Goal: Task Accomplishment & Management: Complete application form

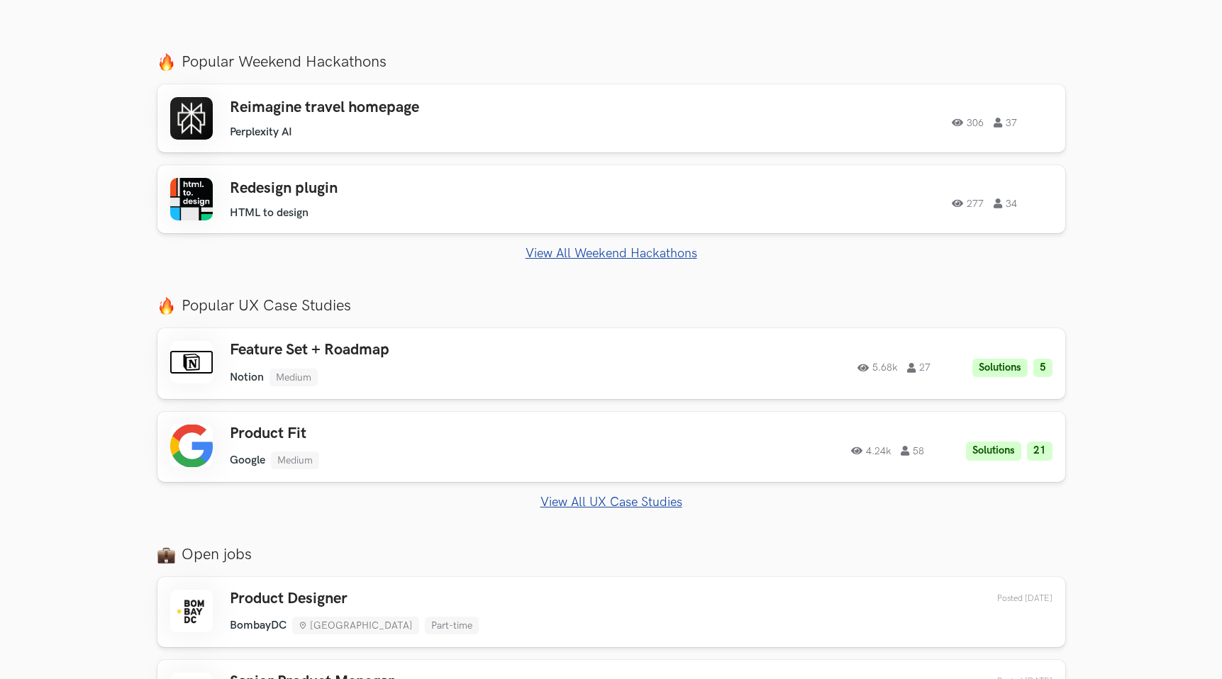
scroll to position [511, 0]
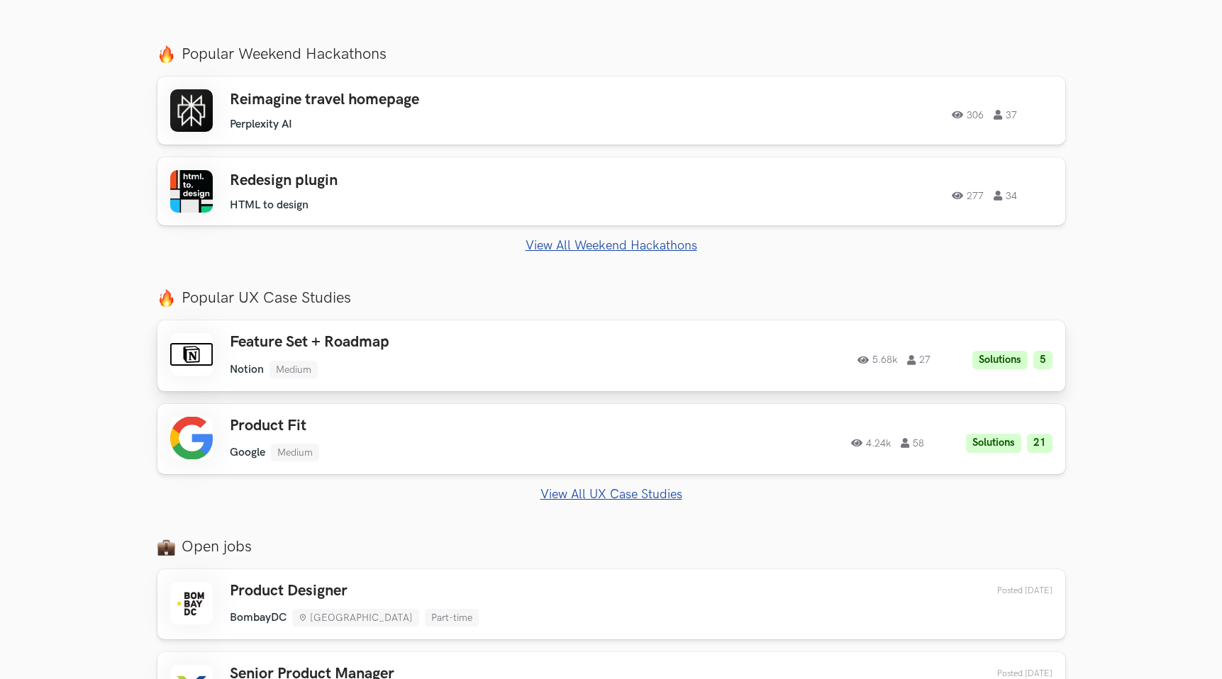
click at [555, 380] on link "Feature Set + Roadmap Notion Medium Notion Medium Solutions 5 5.68k 27 5.68k 27…" at bounding box center [611, 355] width 908 height 70
click at [469, 436] on div "Product Fit Google Medium Google Medium Solutions 21 4.24k 58" at bounding box center [431, 439] width 403 height 45
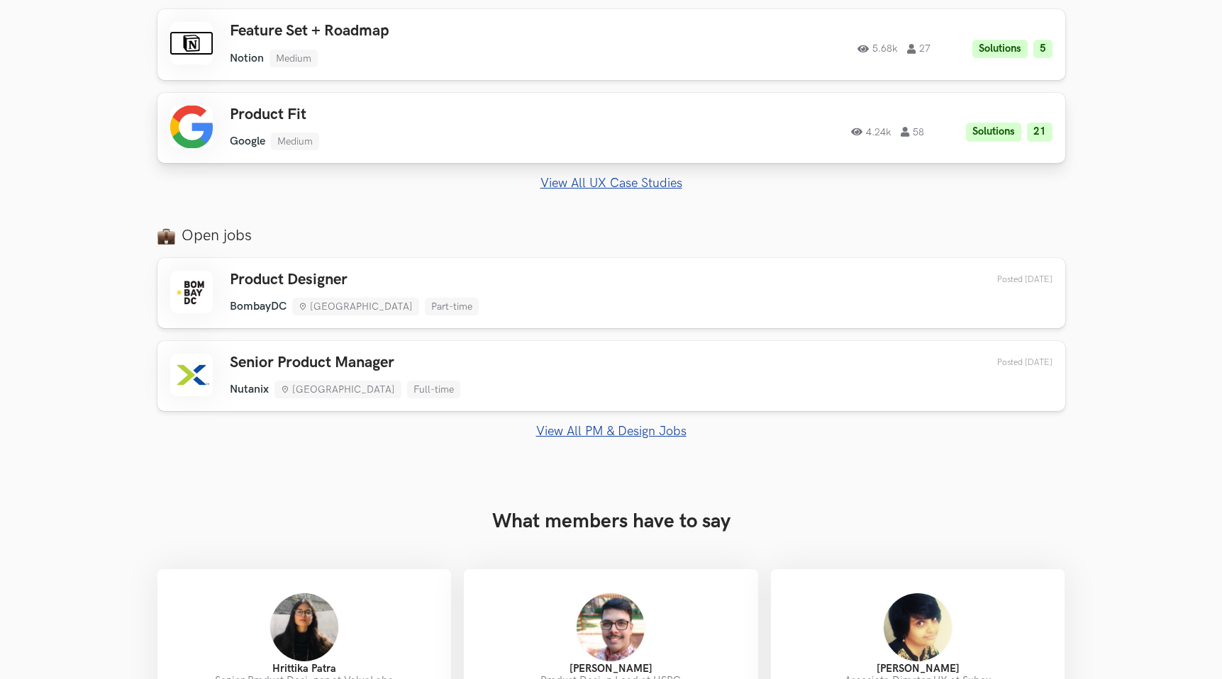
scroll to position [827, 0]
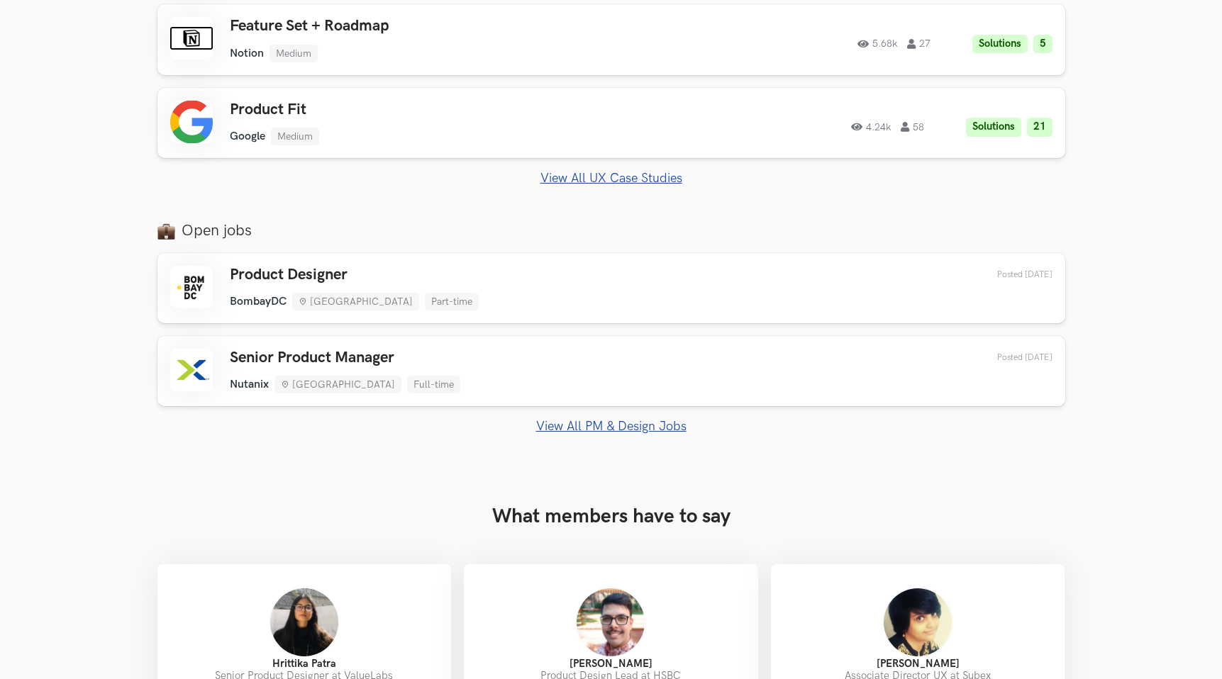
click at [537, 419] on link "View All PM & Design Jobs" at bounding box center [611, 426] width 908 height 15
click at [549, 422] on link "View All PM & Design Jobs" at bounding box center [611, 426] width 908 height 15
click at [571, 428] on link "View All PM & Design Jobs" at bounding box center [611, 426] width 908 height 15
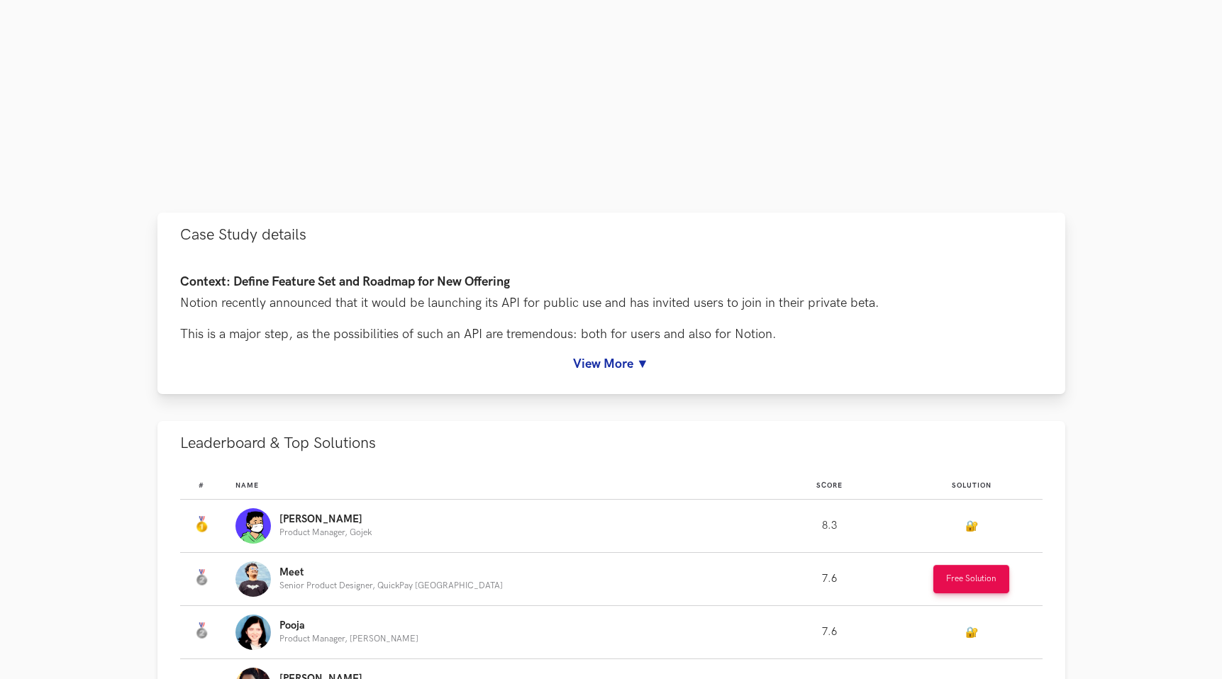
scroll to position [518, 0]
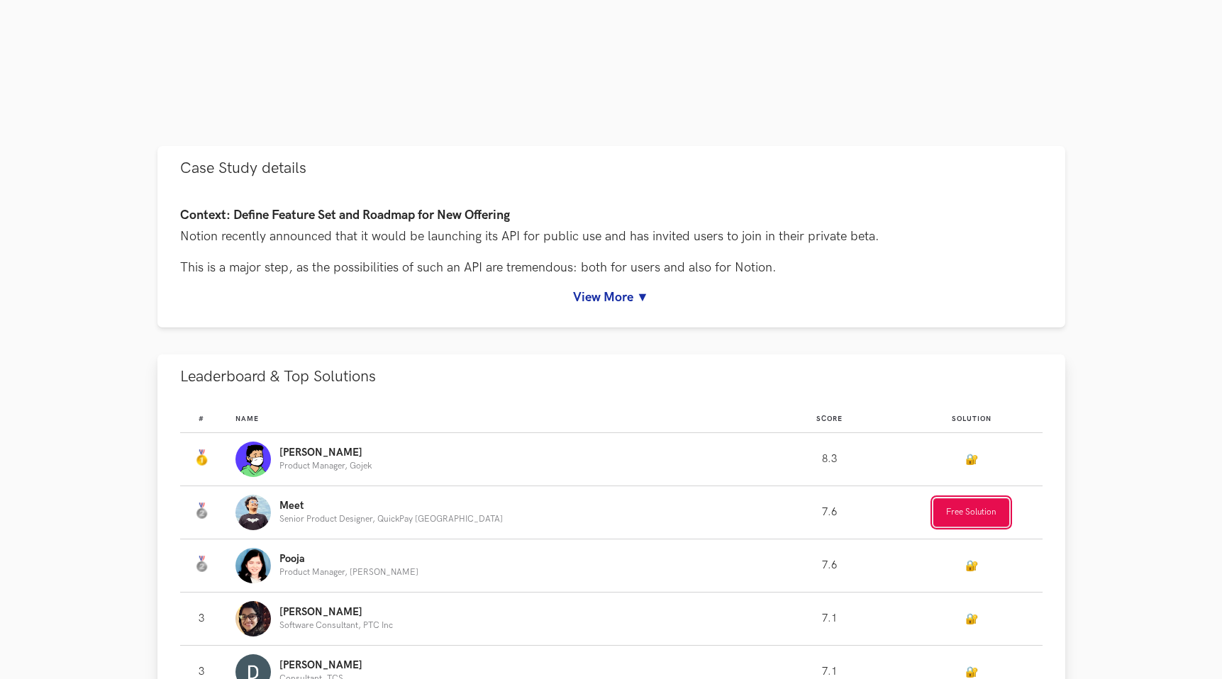
click at [959, 511] on button "Free Solution" at bounding box center [971, 512] width 76 height 28
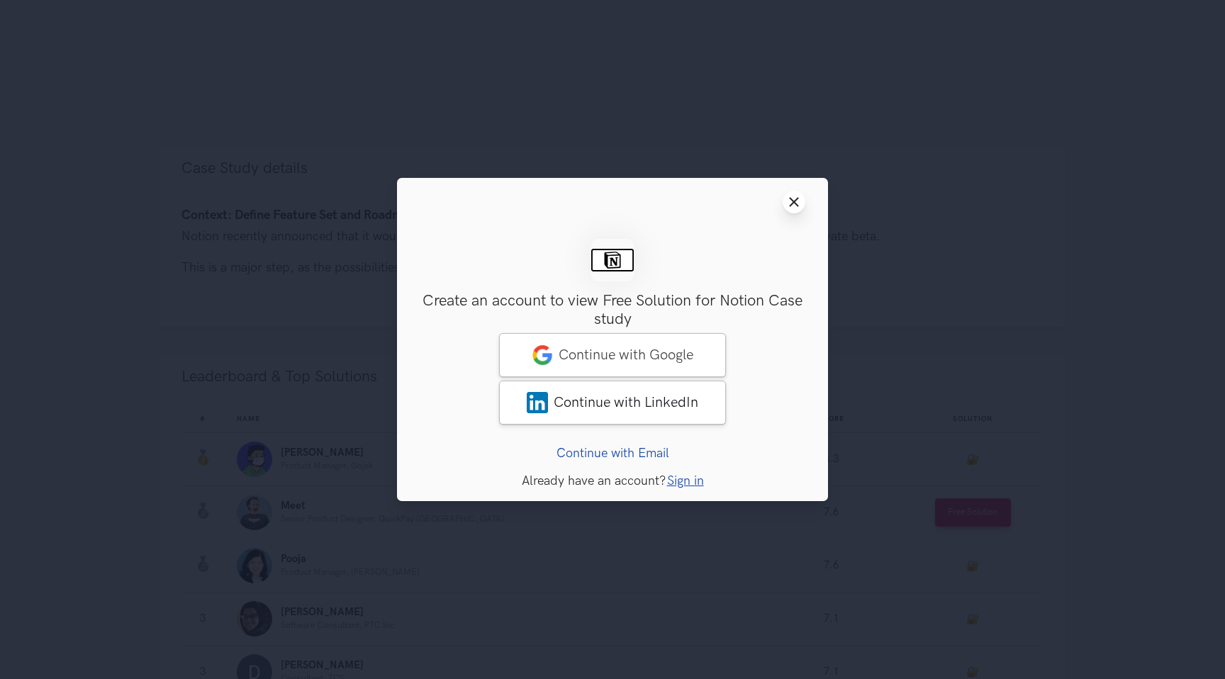
click at [791, 196] on icon "Close modal window" at bounding box center [793, 201] width 11 height 11
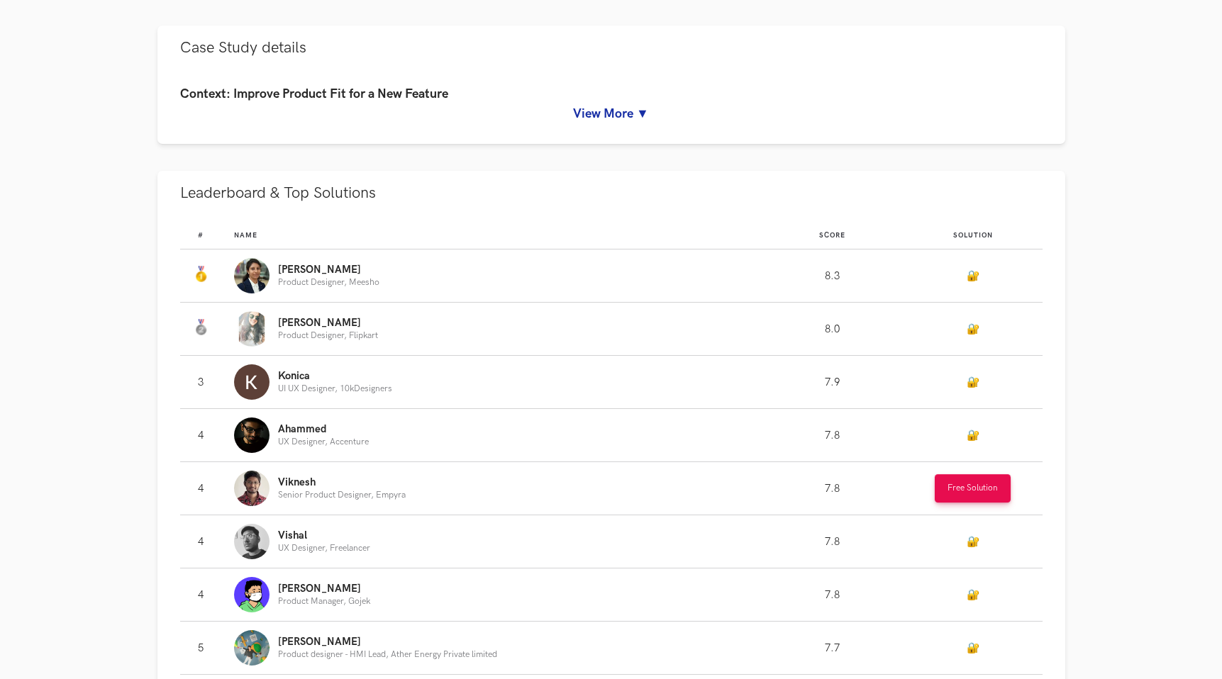
scroll to position [627, 0]
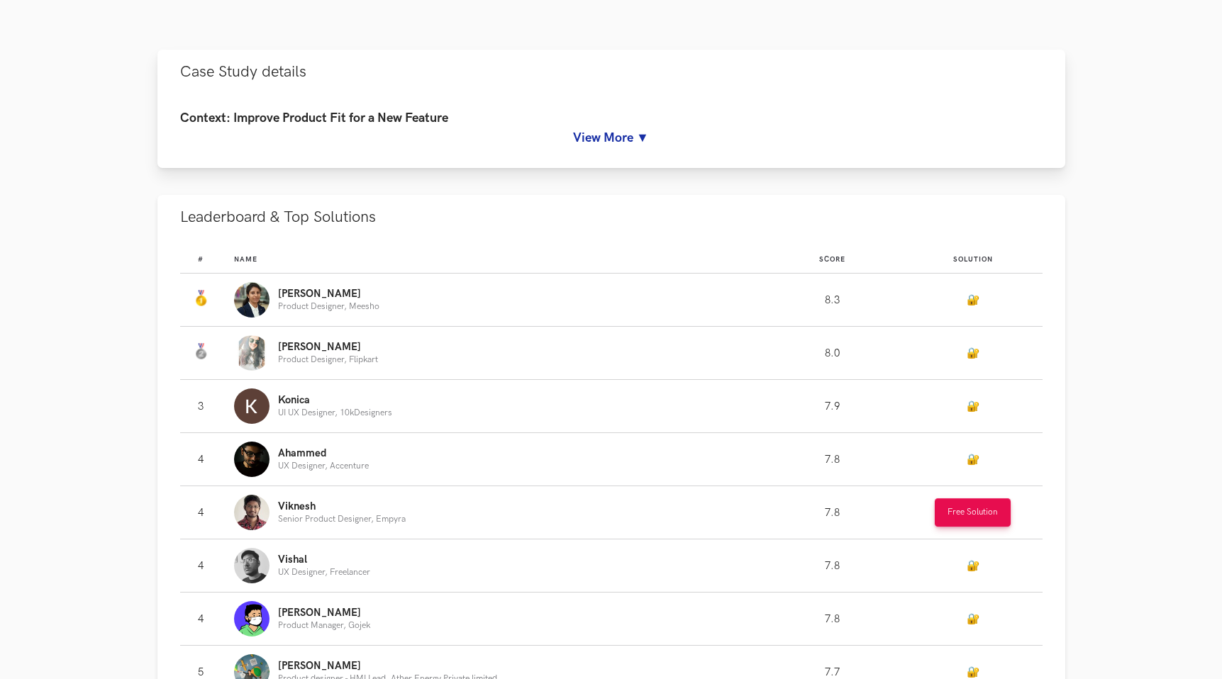
click at [603, 133] on link "View More ▼" at bounding box center [611, 137] width 862 height 15
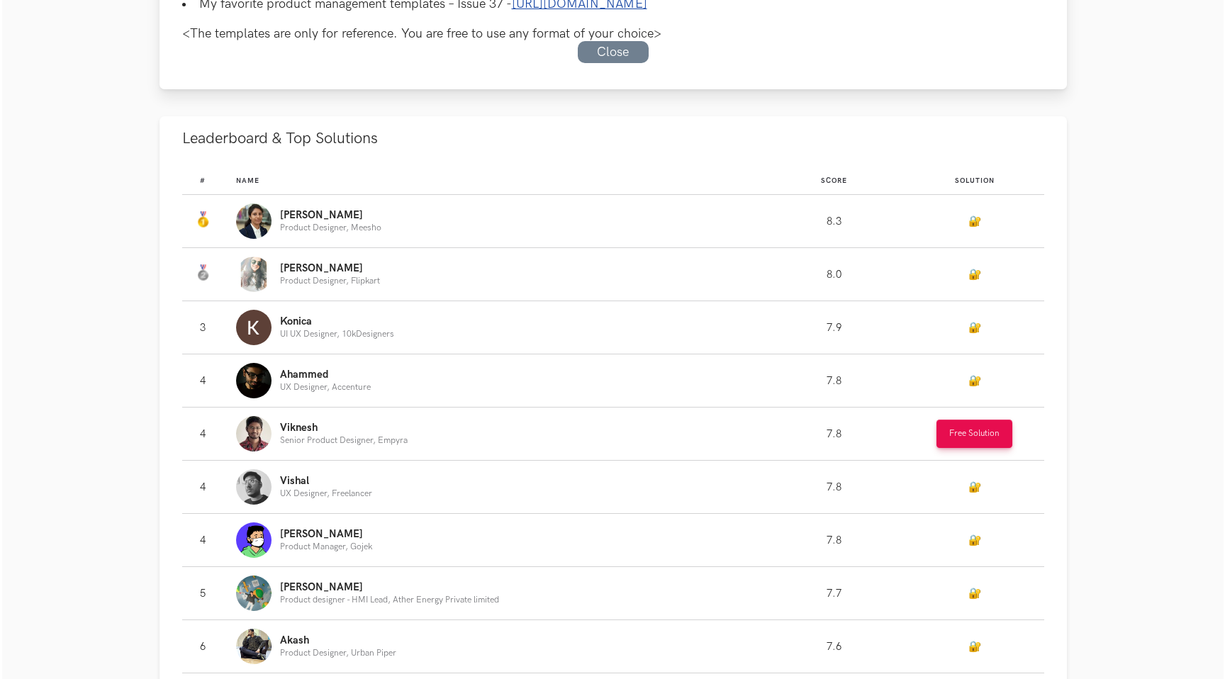
scroll to position [1329, 0]
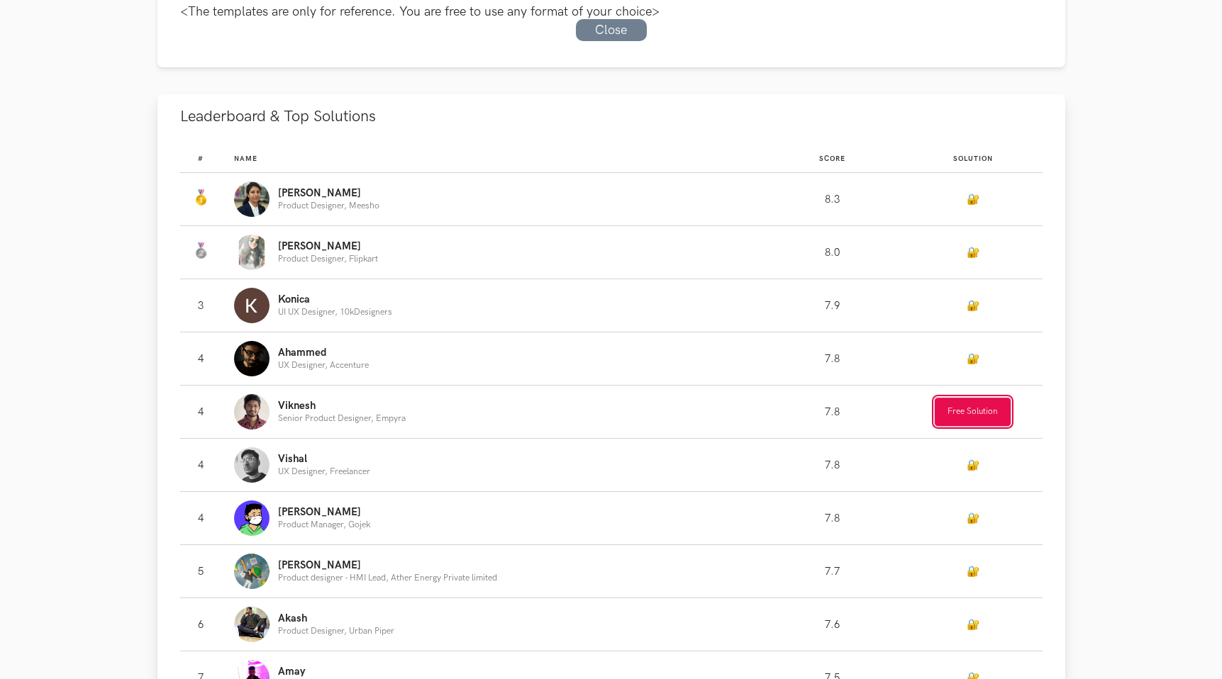
click at [972, 426] on button "Free Solution" at bounding box center [973, 412] width 76 height 28
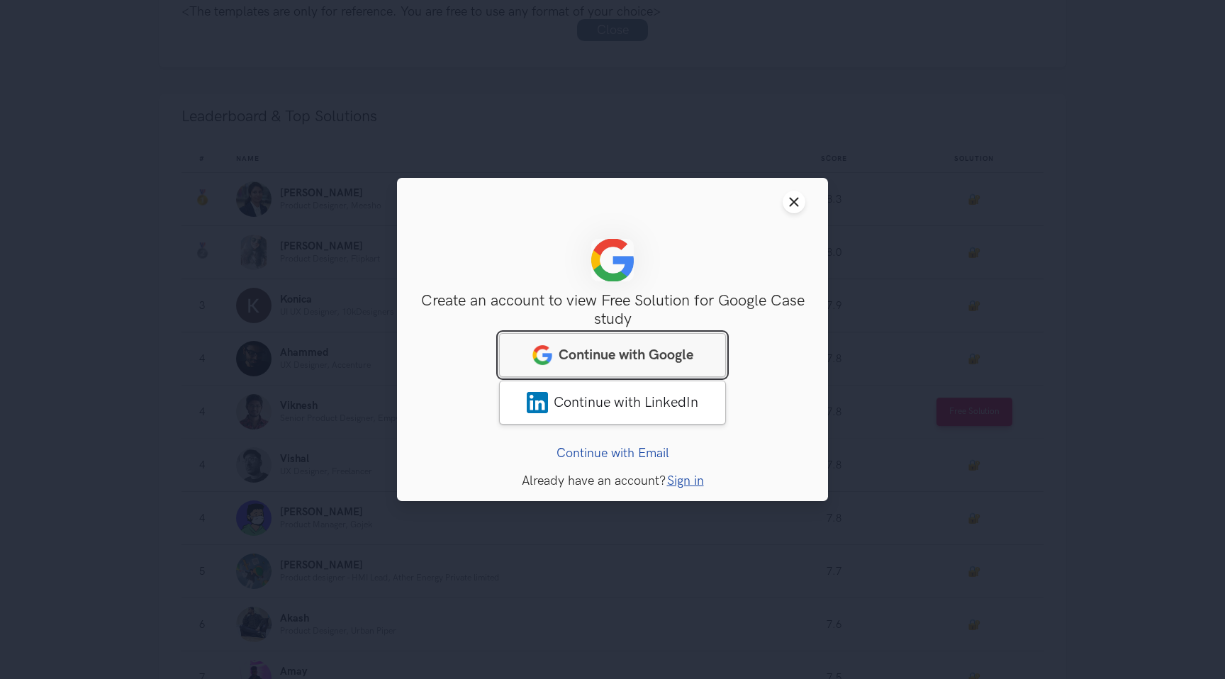
click at [666, 352] on span "Continue with Google" at bounding box center [626, 355] width 135 height 17
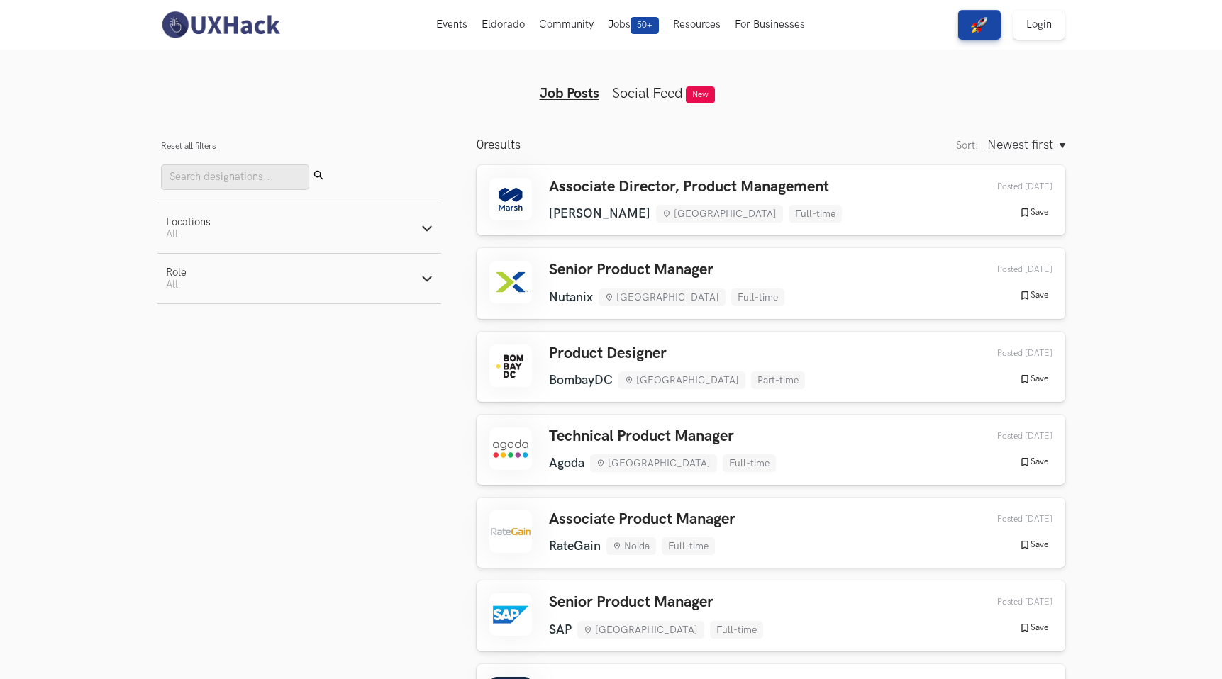
click at [359, 239] on button "Locations Active filters: All" at bounding box center [299, 229] width 284 height 50
click at [205, 281] on label "Bengaluru" at bounding box center [229, 284] width 126 height 15
click at [179, 281] on input "Bengaluru" at bounding box center [172, 283] width 13 height 13
checkbox input "true"
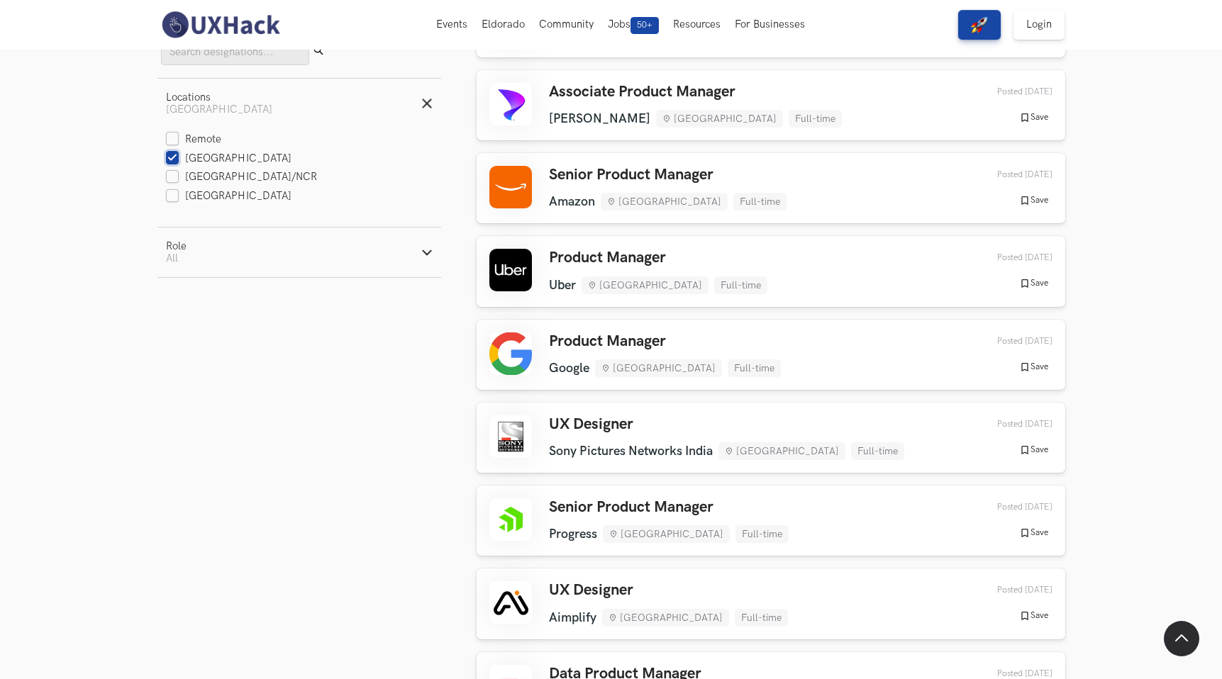
scroll to position [362, 0]
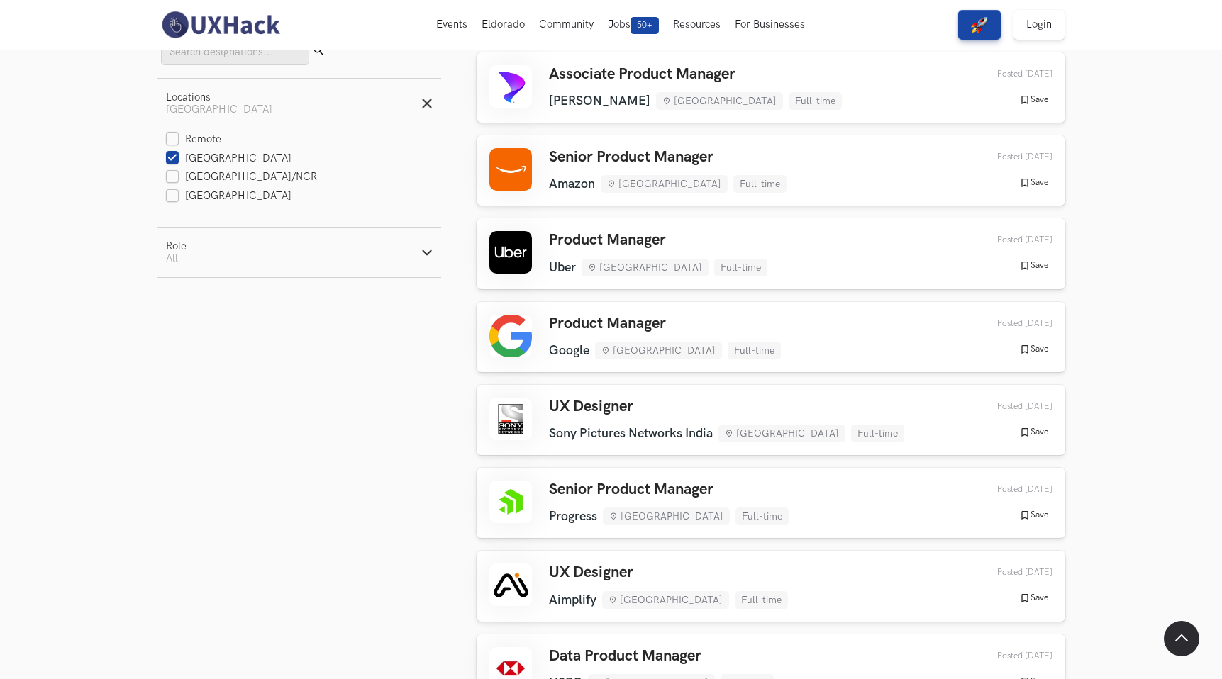
click at [406, 253] on button "Role Active filters: All" at bounding box center [299, 253] width 284 height 50
click at [205, 333] on label "Design" at bounding box center [192, 326] width 52 height 15
click at [179, 333] on input "Design" at bounding box center [172, 326] width 13 height 13
radio input "true"
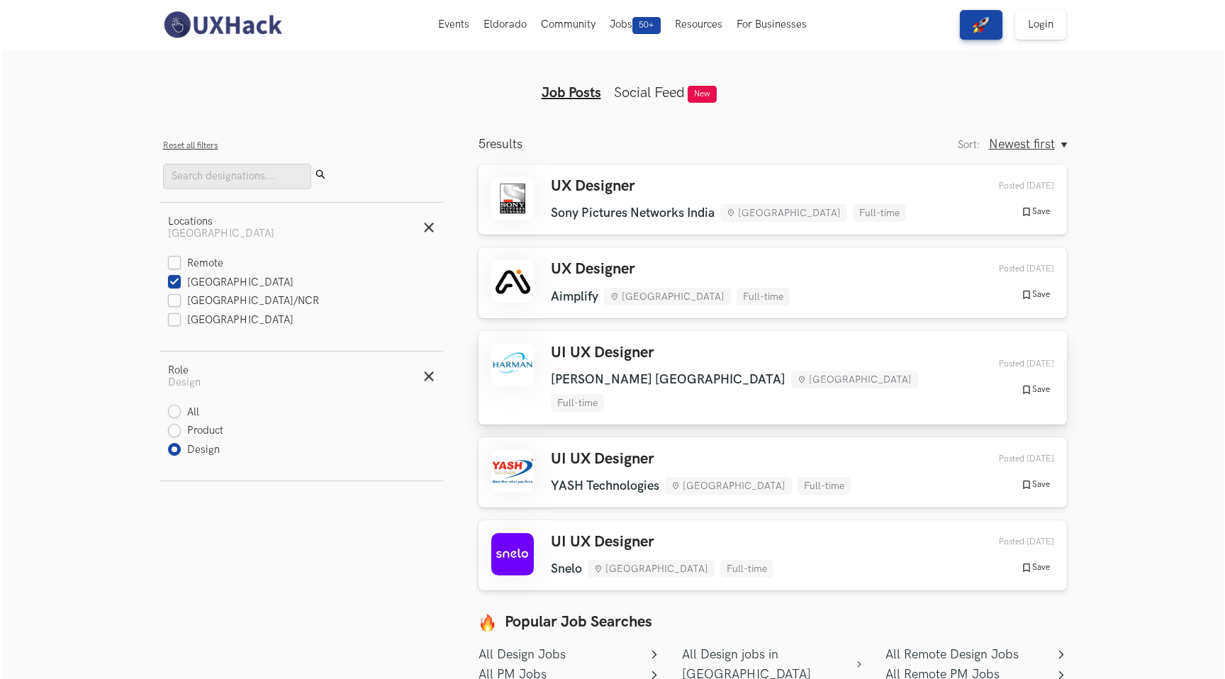
scroll to position [0, 0]
click at [635, 354] on h3 "UI UX Designer" at bounding box center [756, 354] width 415 height 18
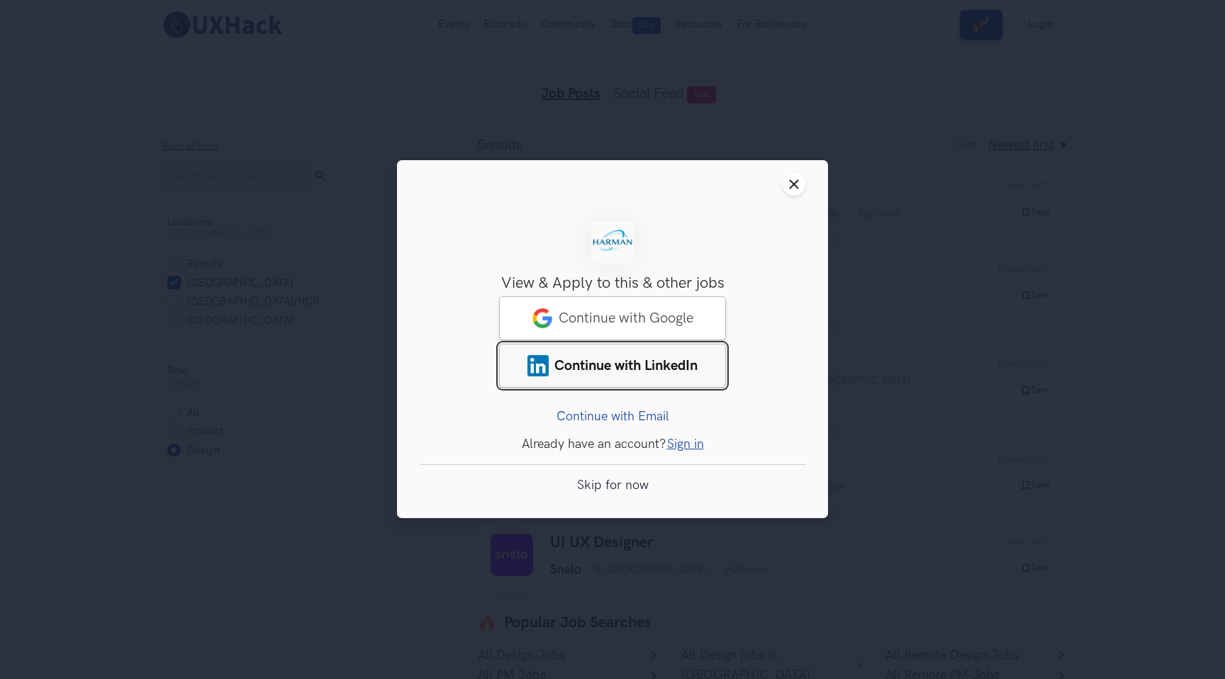
click at [636, 350] on link "Continue with LinkedIn" at bounding box center [612, 367] width 227 height 44
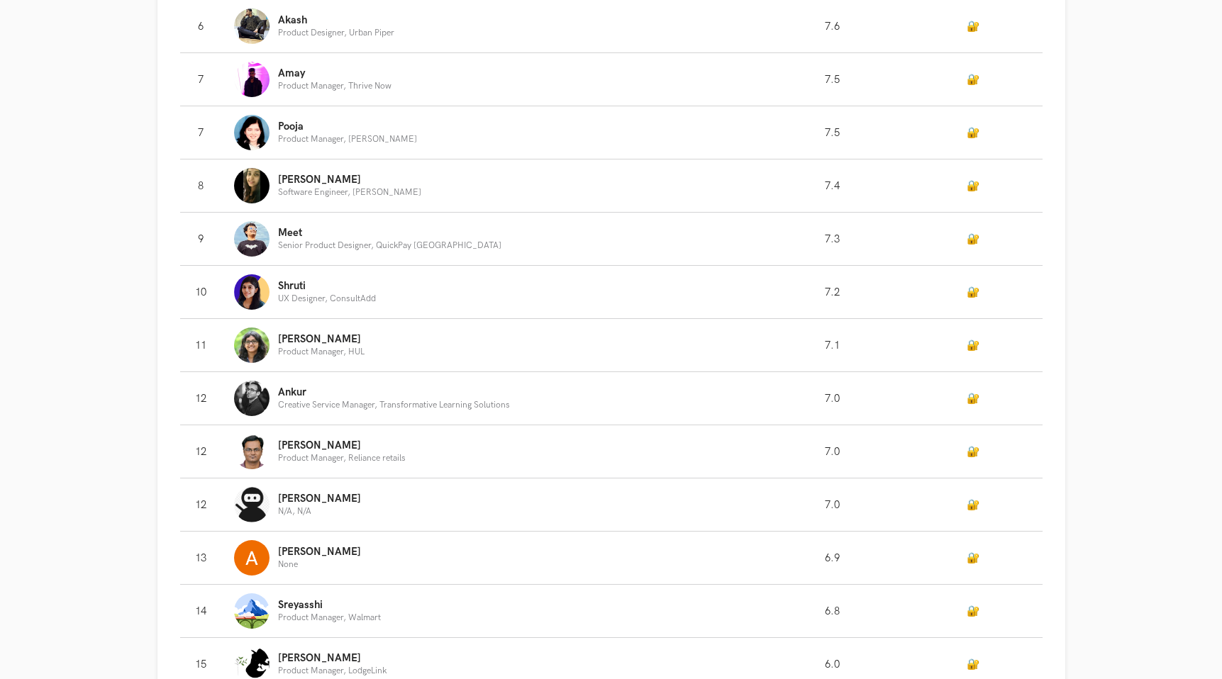
scroll to position [1329, 0]
